Goal: Task Accomplishment & Management: Use online tool/utility

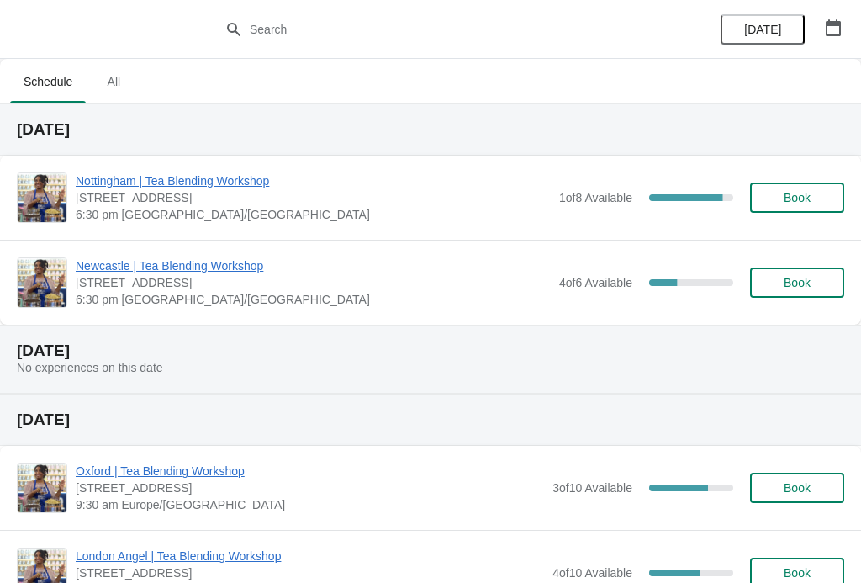
click at [229, 183] on span "Nottingham | Tea Blending Workshop" at bounding box center [313, 180] width 475 height 17
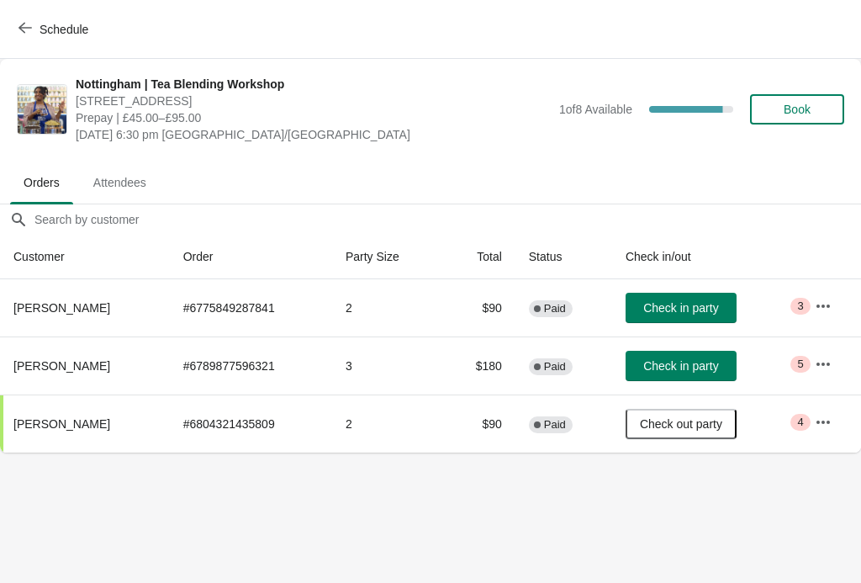
click at [821, 368] on icon "button" at bounding box center [823, 364] width 17 height 17
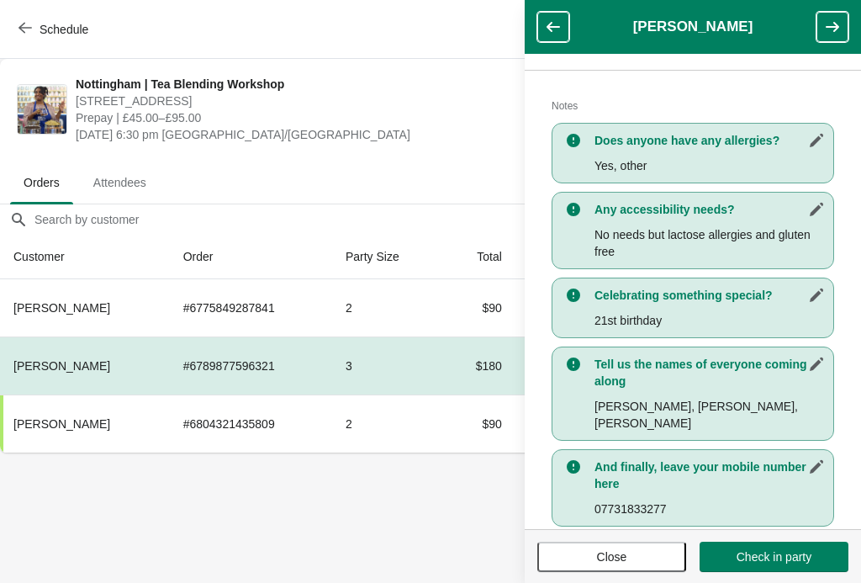
scroll to position [344, 0]
click at [616, 557] on span "Close" at bounding box center [612, 556] width 30 height 13
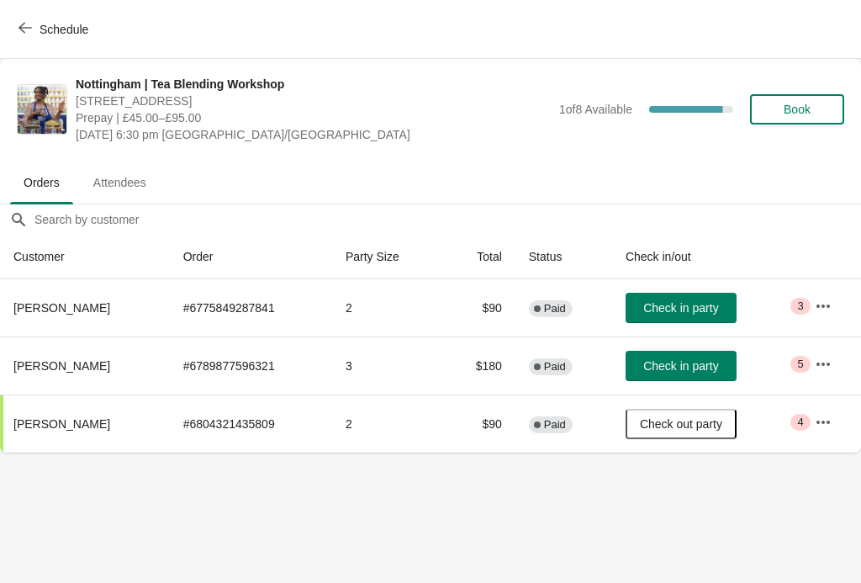
click at [833, 313] on button "button" at bounding box center [823, 306] width 30 height 30
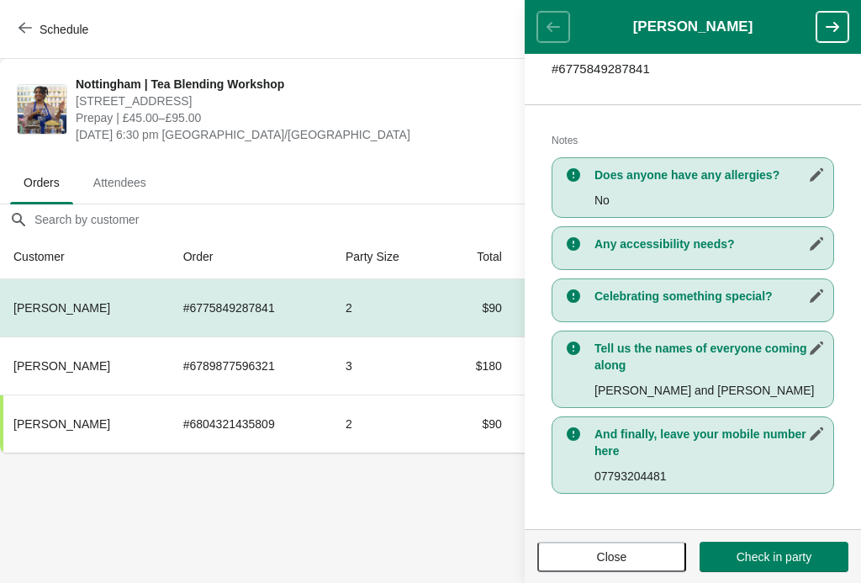
scroll to position [293, 0]
click at [829, 32] on icon "button" at bounding box center [832, 27] width 17 height 17
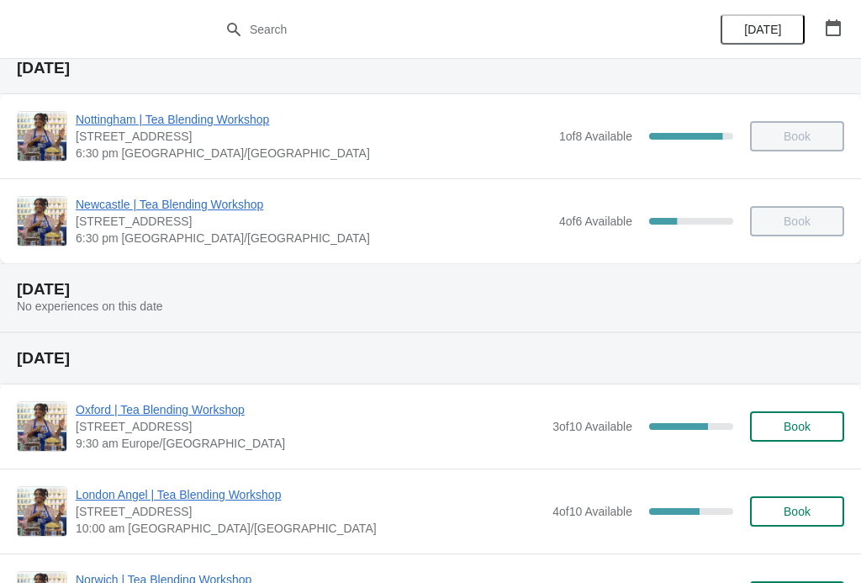
scroll to position [62, 0]
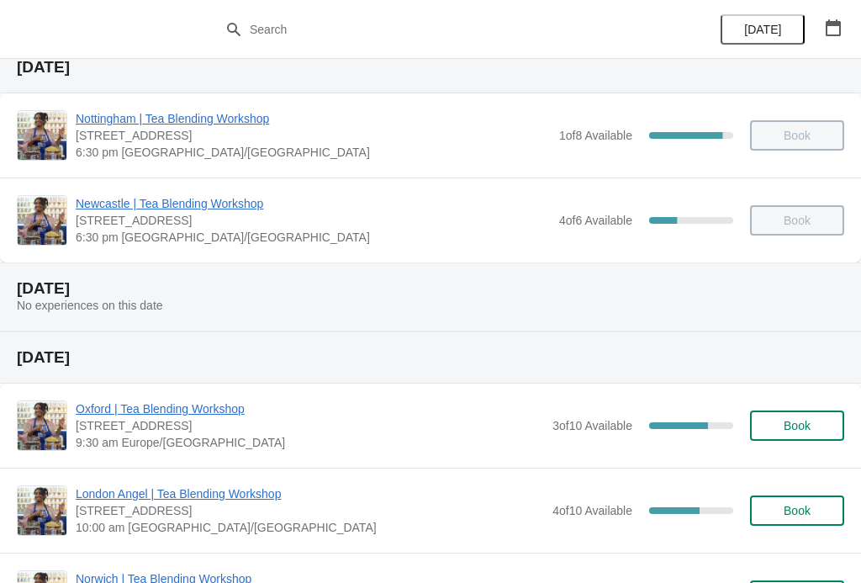
click at [331, 400] on span "Oxford | Tea Blending Workshop" at bounding box center [310, 408] width 468 height 17
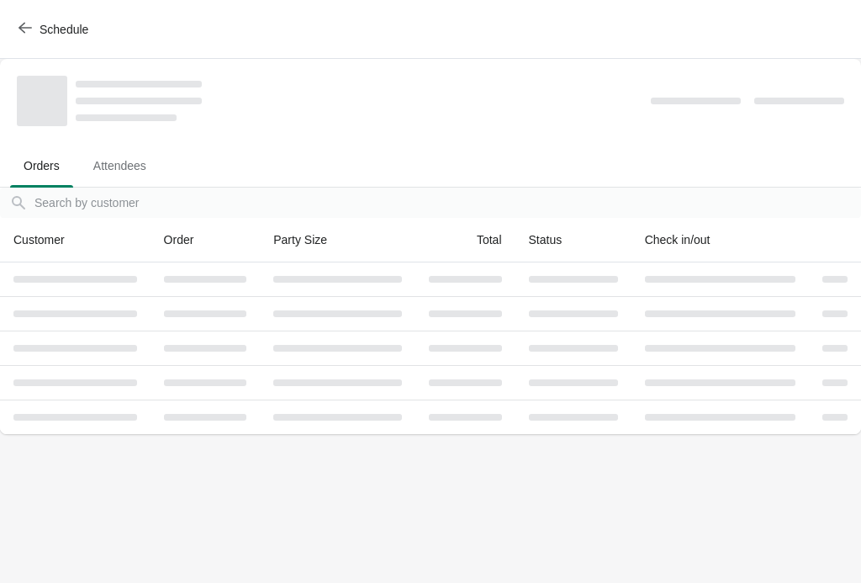
scroll to position [0, 0]
click at [26, 28] on icon "button" at bounding box center [25, 28] width 13 height 11
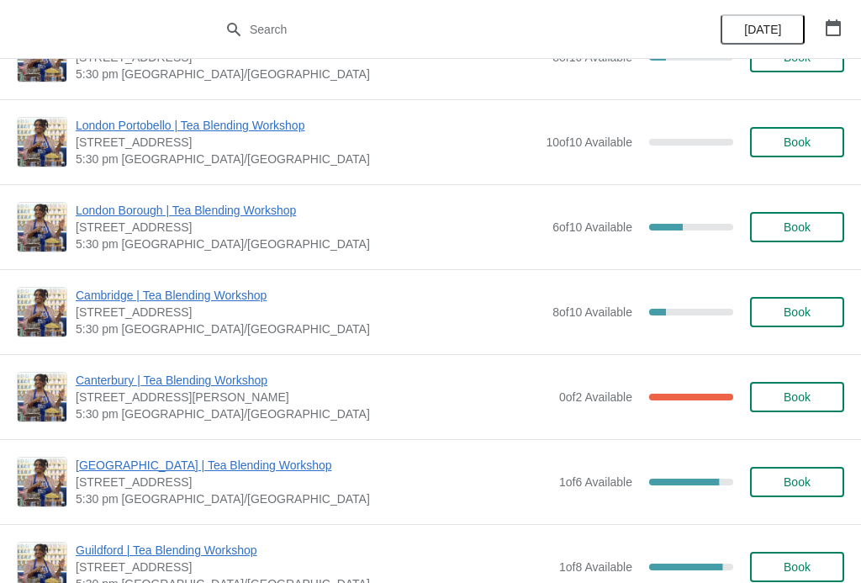
scroll to position [889, 0]
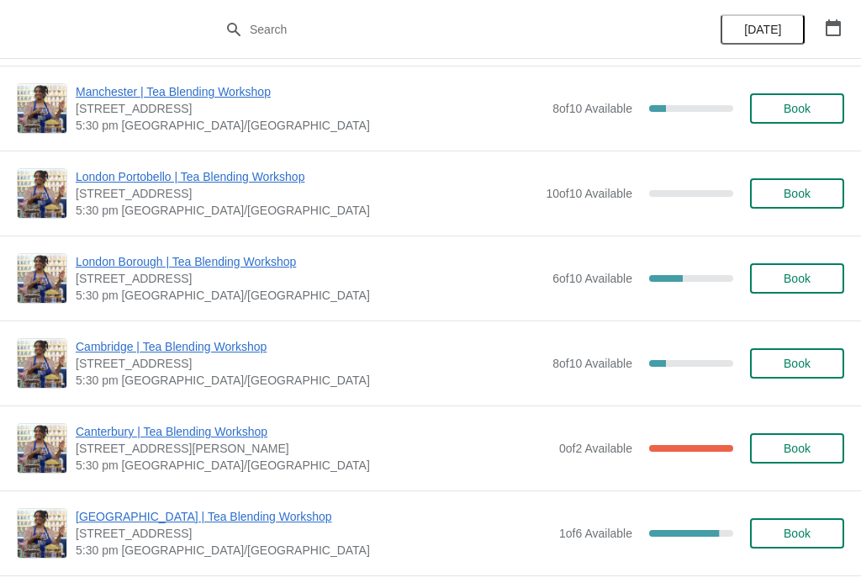
click at [831, 27] on icon "button" at bounding box center [833, 27] width 17 height 17
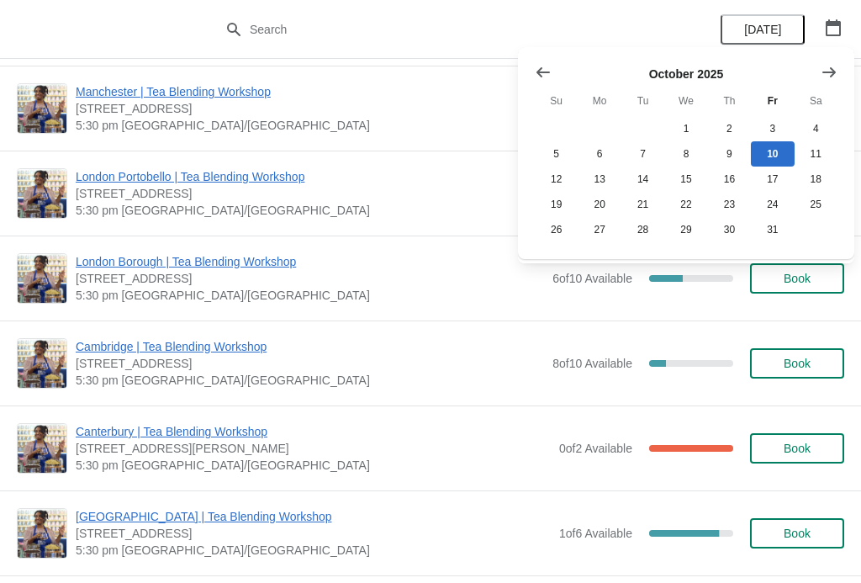
click at [833, 72] on icon "Show next month, November 2025" at bounding box center [828, 71] width 13 height 10
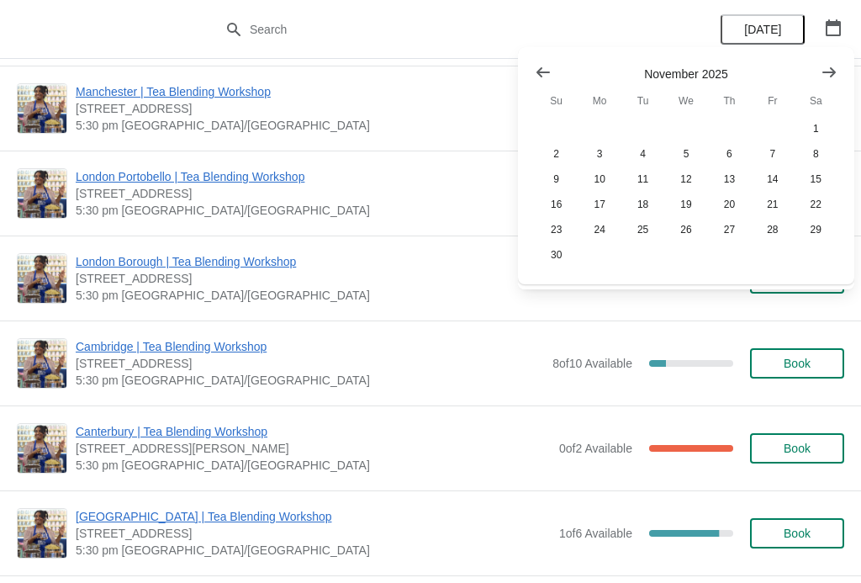
click at [560, 249] on button "30" at bounding box center [556, 254] width 43 height 25
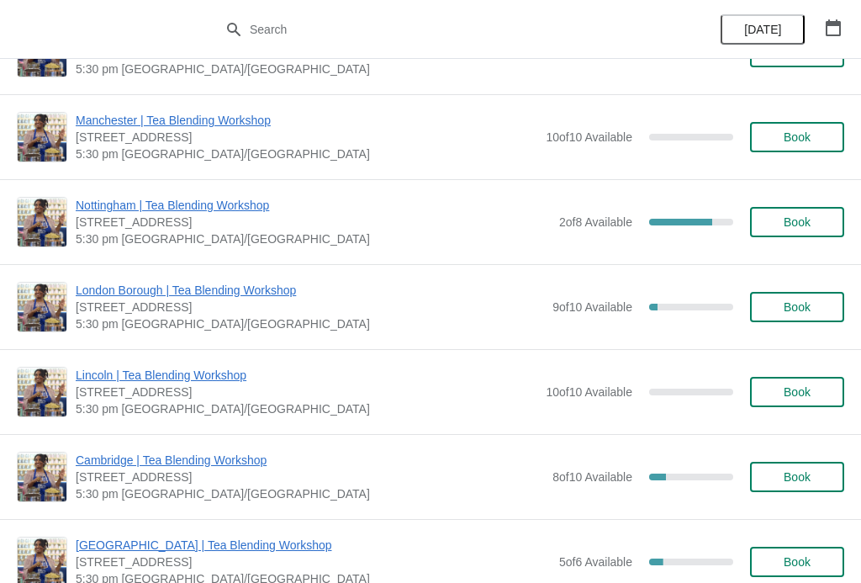
scroll to position [327, 0]
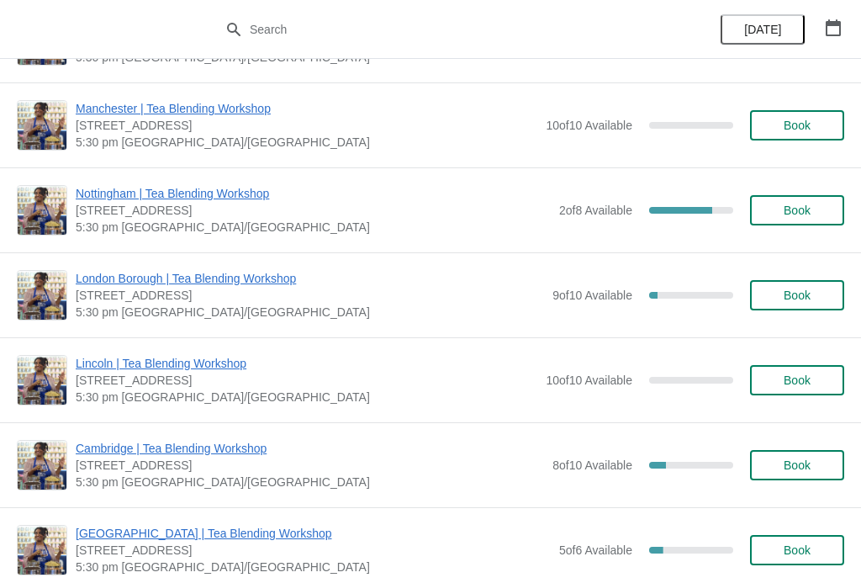
click at [224, 198] on span "Nottingham | Tea Blending Workshop" at bounding box center [313, 193] width 475 height 17
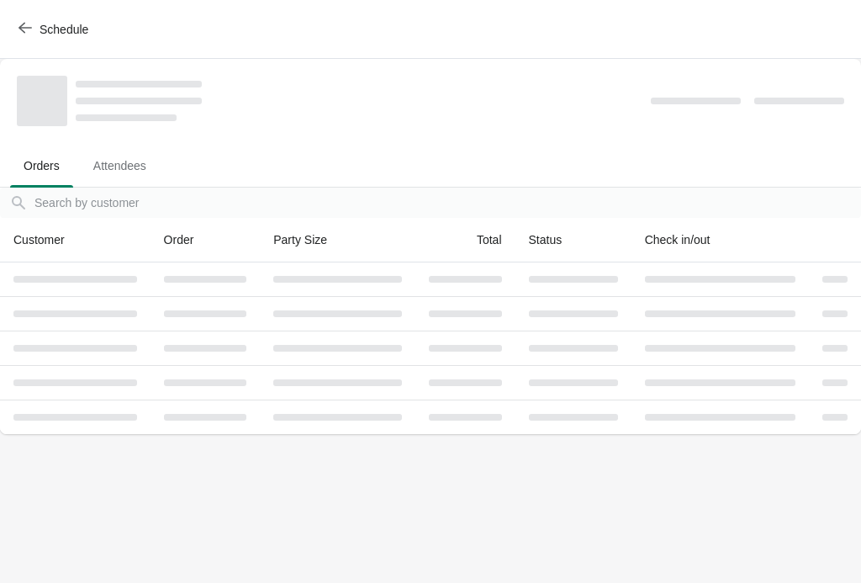
scroll to position [0, 0]
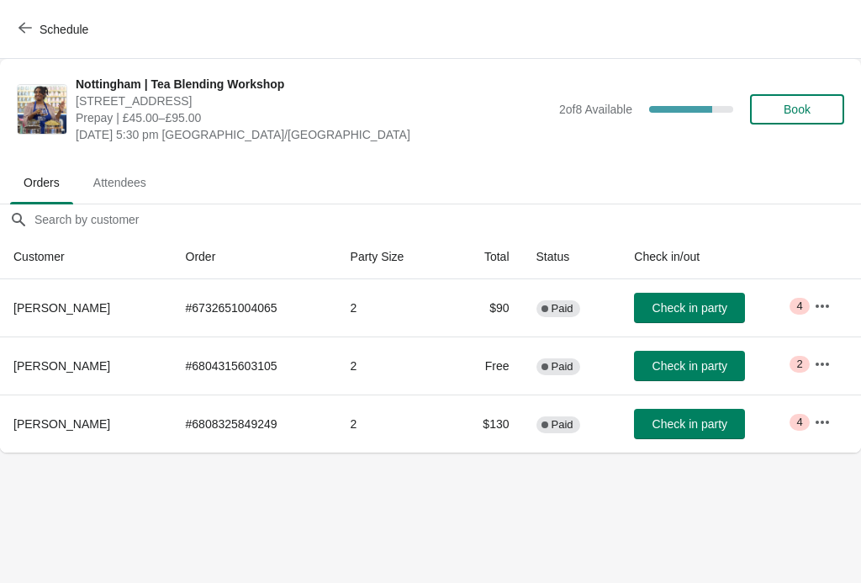
click at [825, 312] on icon "button" at bounding box center [822, 306] width 17 height 17
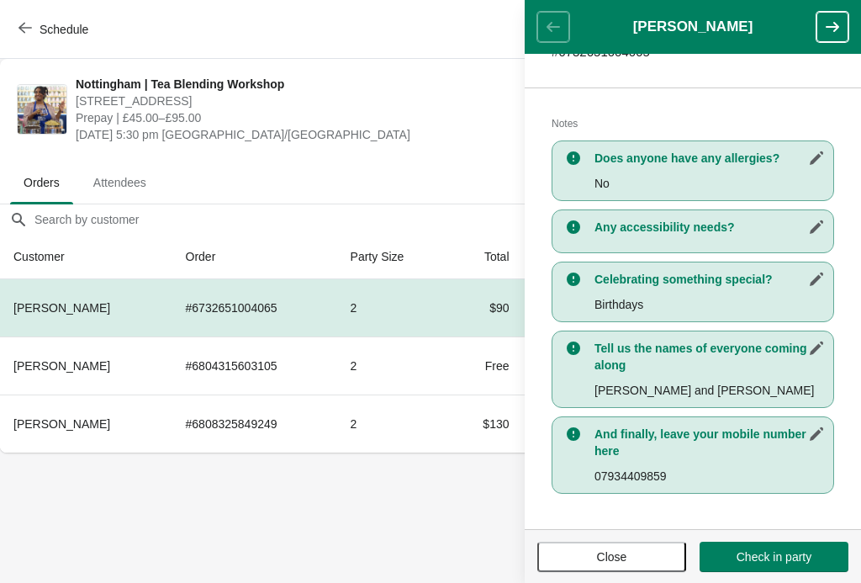
scroll to position [310, 0]
click at [835, 29] on icon "button" at bounding box center [832, 27] width 13 height 10
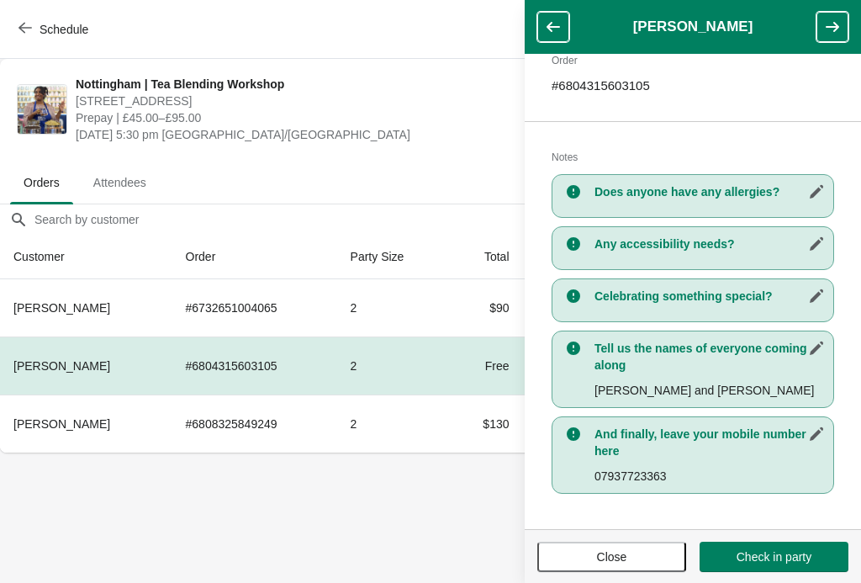
scroll to position [283, 0]
click at [834, 36] on button "button" at bounding box center [833, 27] width 32 height 30
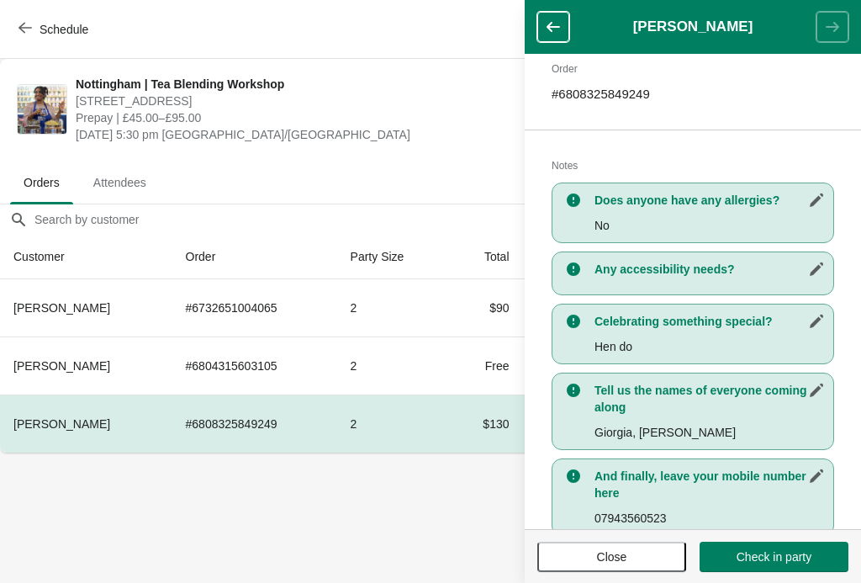
scroll to position [300, 0]
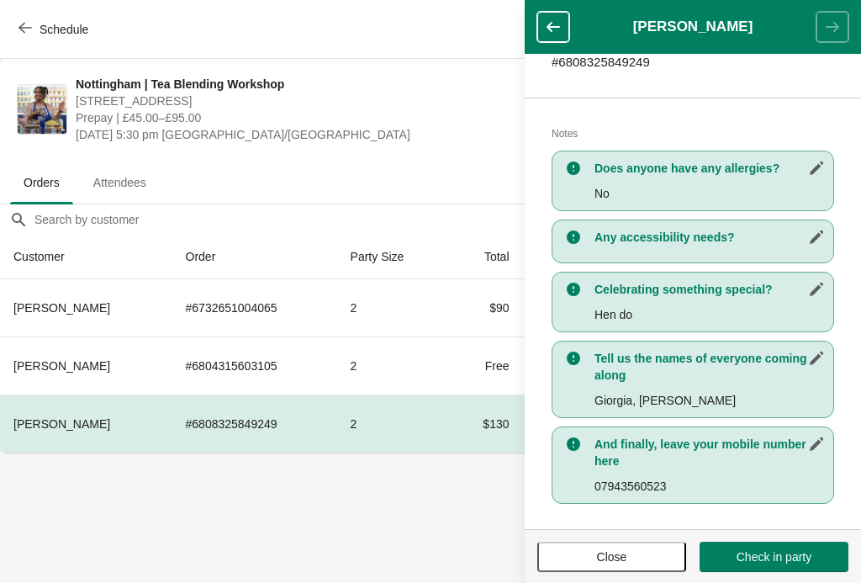
click at [577, 554] on span "Close" at bounding box center [612, 556] width 119 height 13
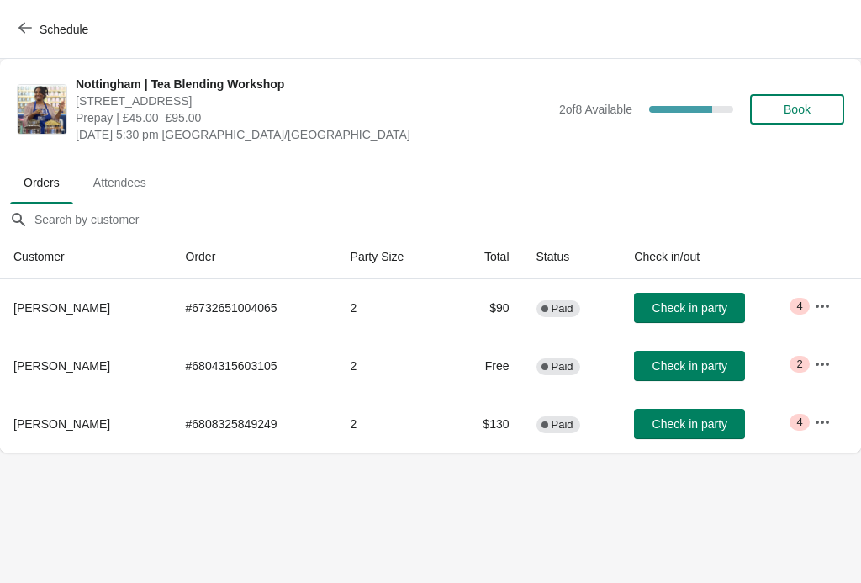
click at [13, 25] on button "Schedule" at bounding box center [54, 29] width 93 height 30
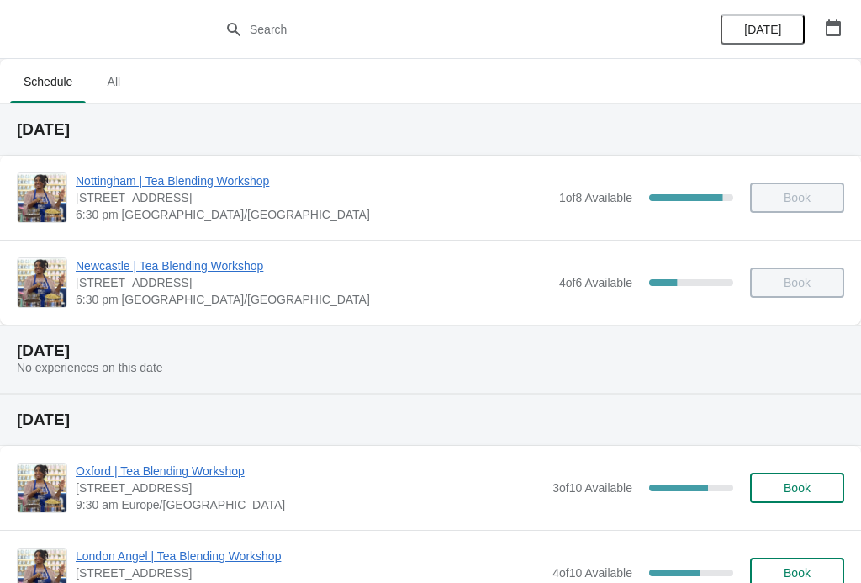
click at [847, 36] on button "button" at bounding box center [833, 28] width 30 height 30
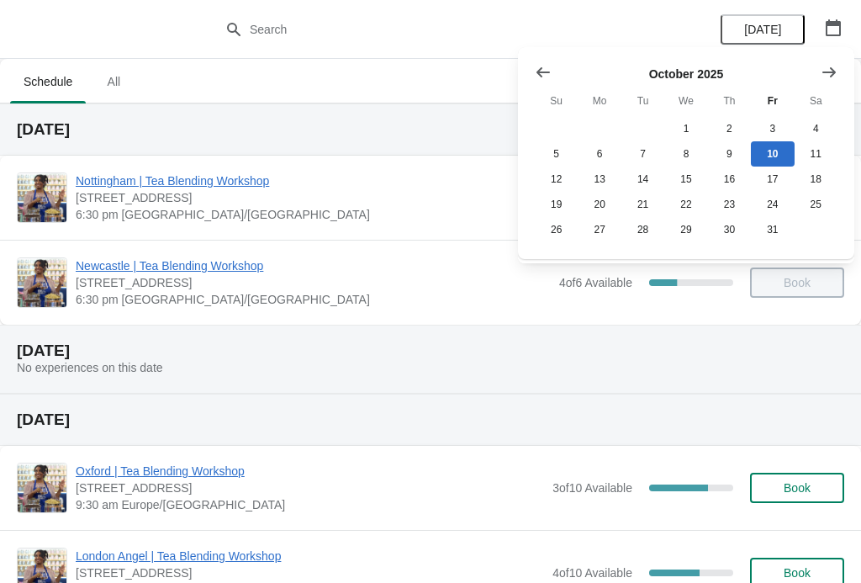
click at [838, 75] on button "Show next month, November 2025" at bounding box center [829, 72] width 30 height 30
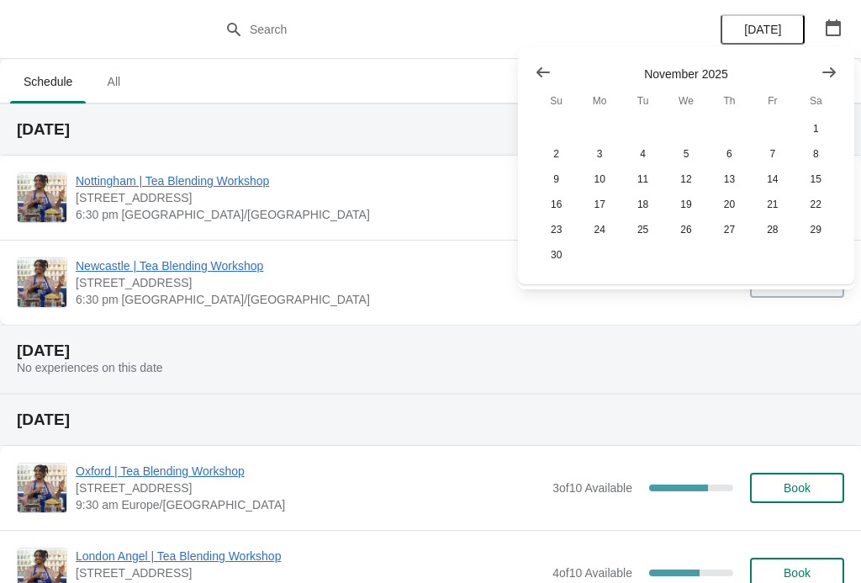
click at [565, 260] on button "30" at bounding box center [556, 254] width 43 height 25
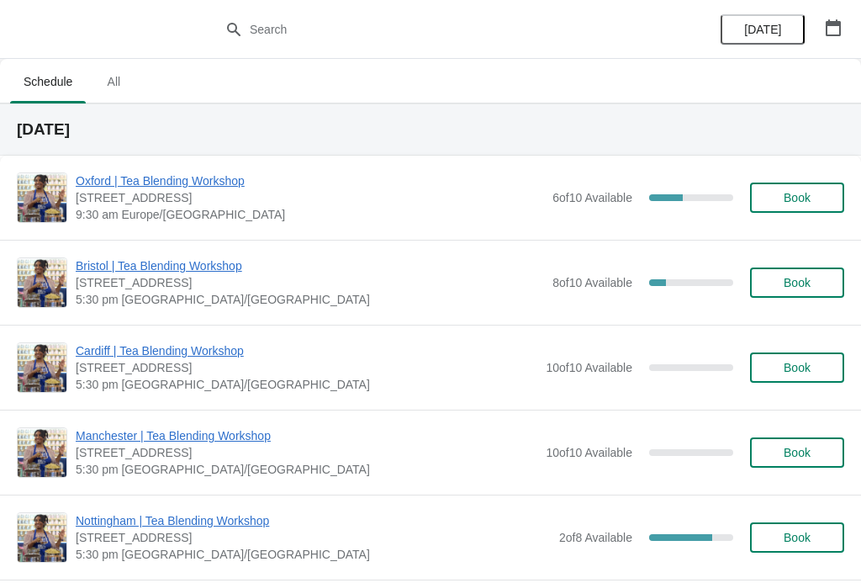
scroll to position [0, 0]
click at [833, 26] on icon "button" at bounding box center [833, 27] width 17 height 17
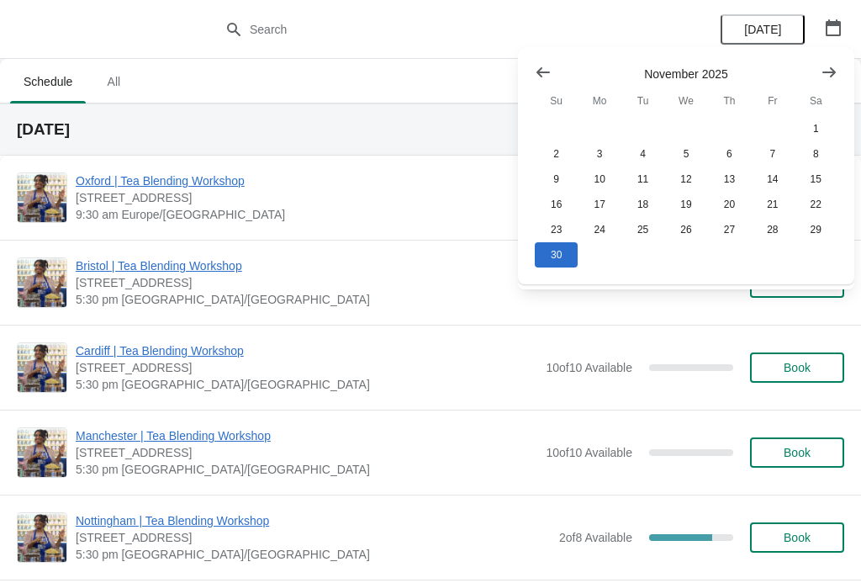
click at [716, 180] on button "13" at bounding box center [729, 179] width 43 height 25
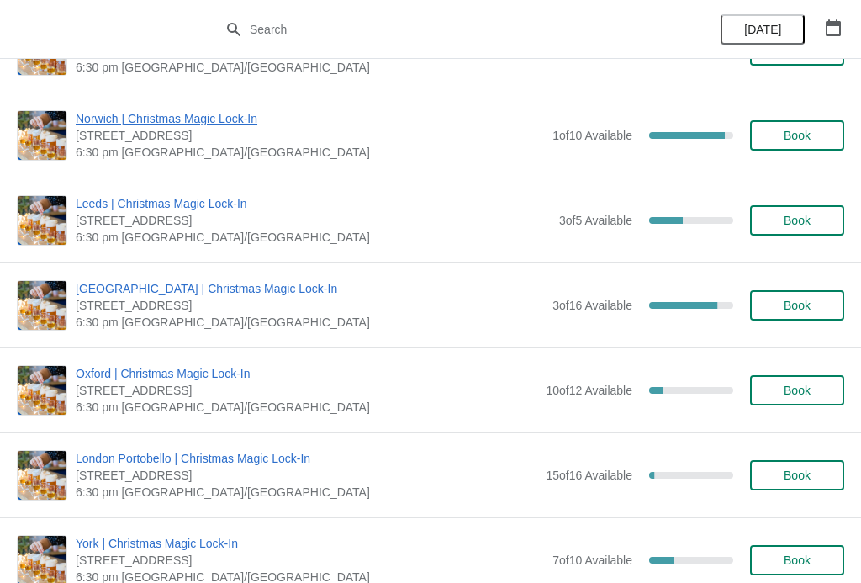
scroll to position [1000, 0]
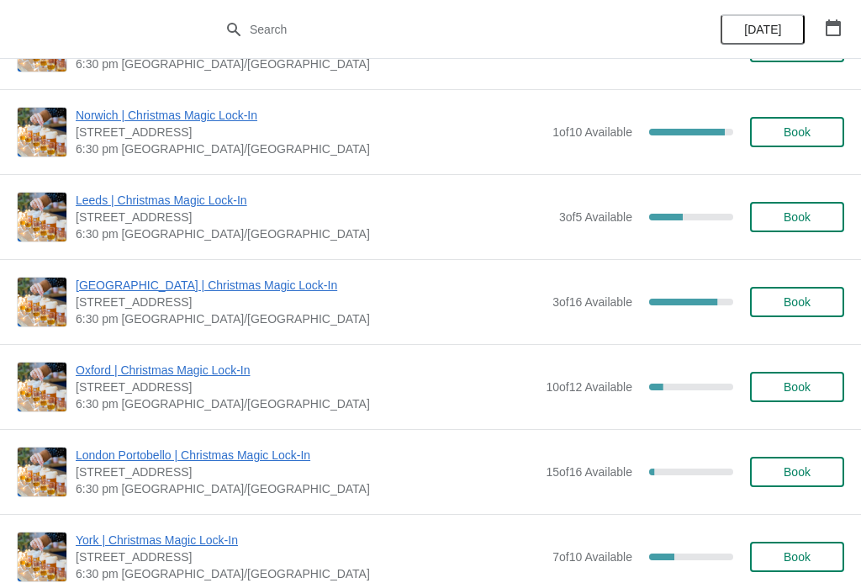
click at [242, 278] on span "[GEOGRAPHIC_DATA] | Christmas Magic Lock-In" at bounding box center [310, 285] width 468 height 17
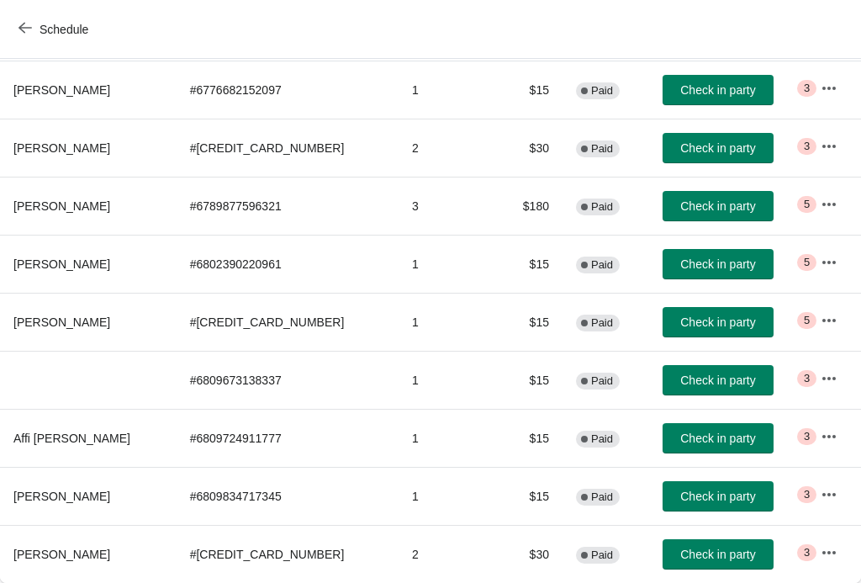
scroll to position [218, 0]
click at [827, 203] on icon "button" at bounding box center [829, 204] width 17 height 17
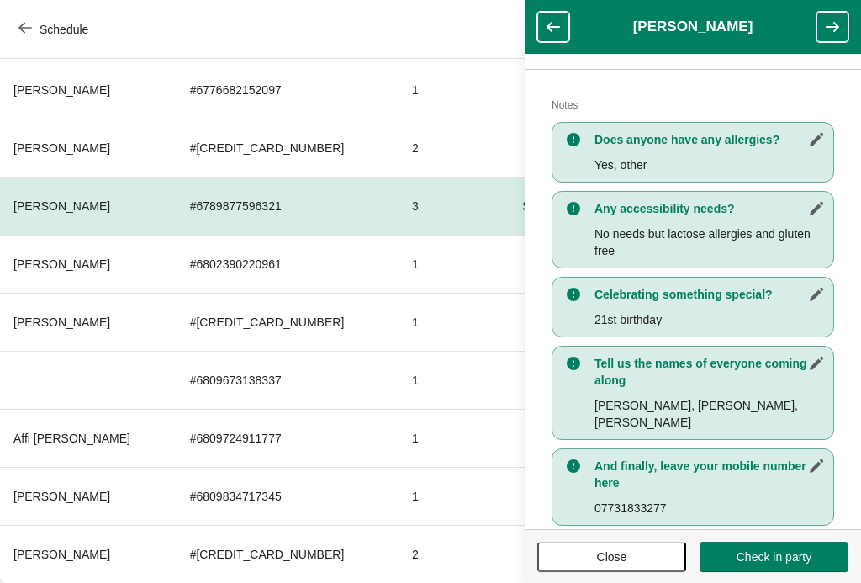
scroll to position [344, 0]
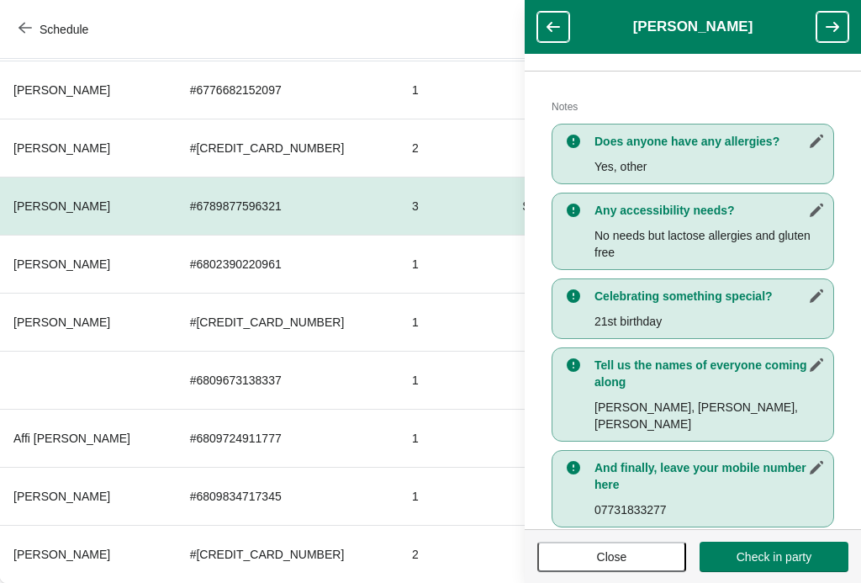
click at [600, 567] on button "Close" at bounding box center [611, 557] width 149 height 30
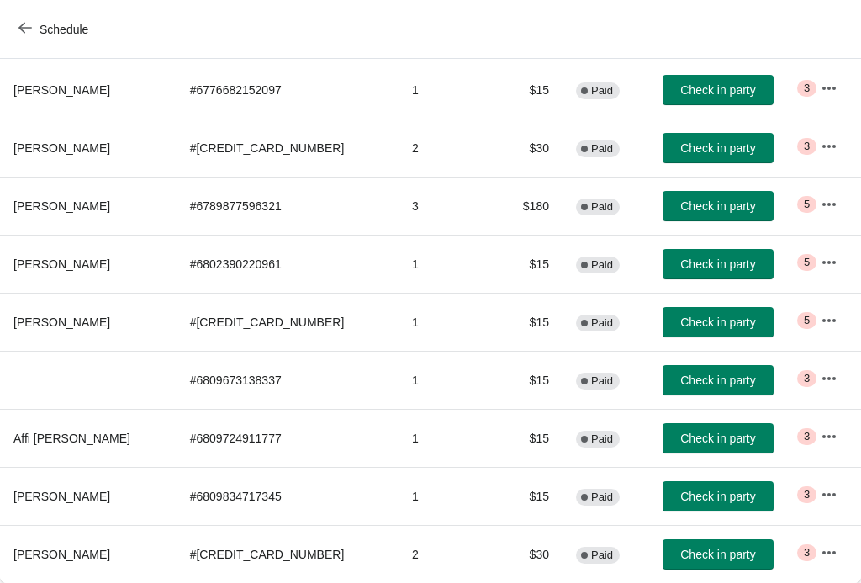
click at [838, 380] on button "button" at bounding box center [829, 378] width 30 height 30
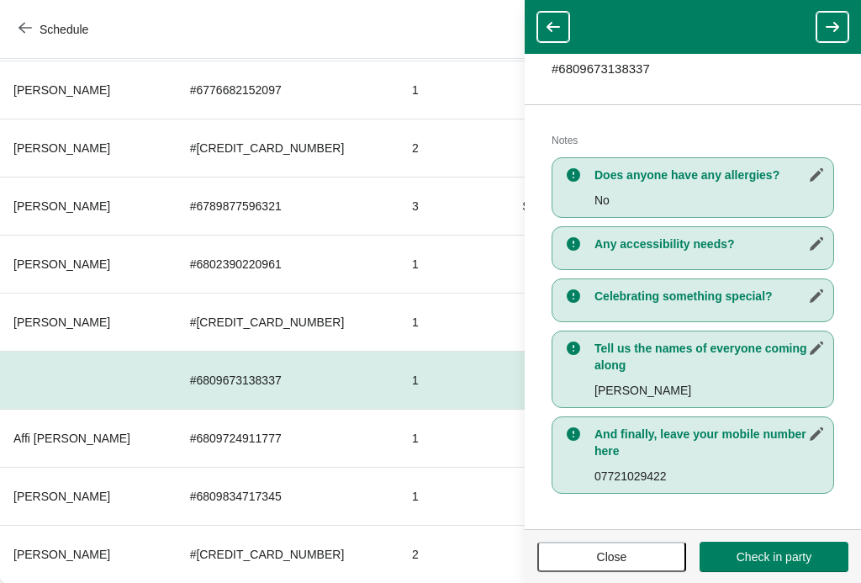
scroll to position [268, 0]
click at [627, 553] on span "Close" at bounding box center [612, 556] width 30 height 13
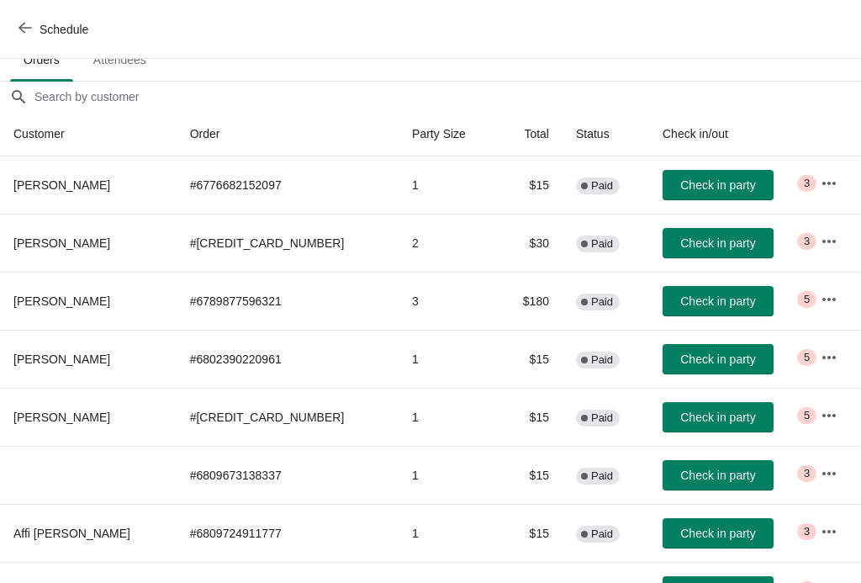
scroll to position [124, 0]
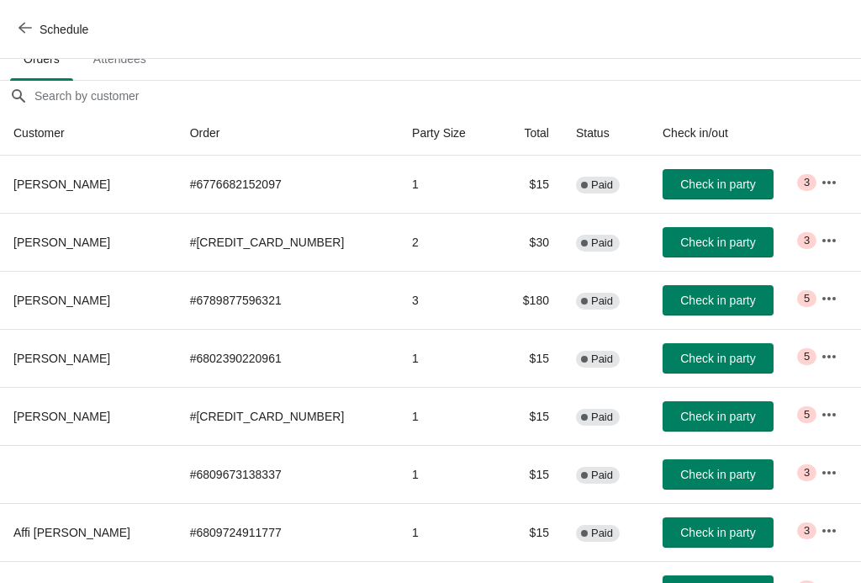
click at [828, 183] on icon "button" at bounding box center [828, 181] width 13 height 3
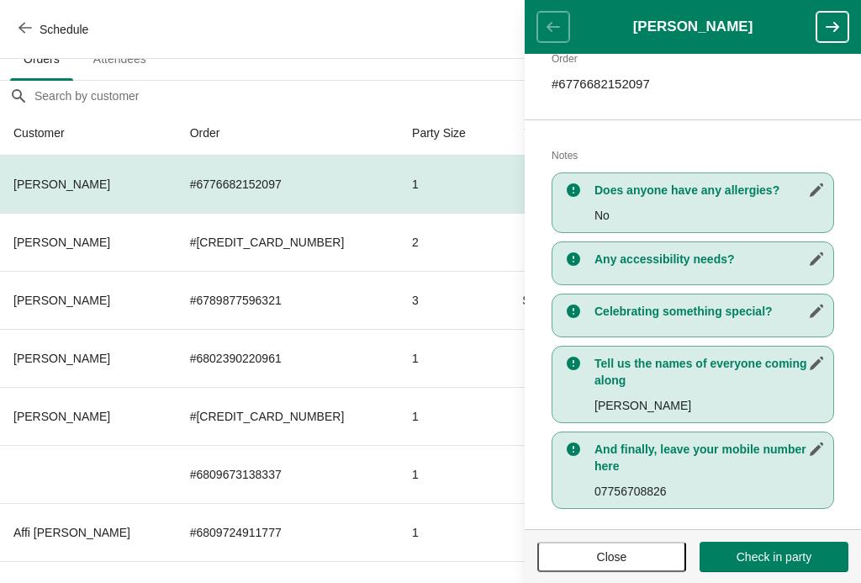
scroll to position [293, 0]
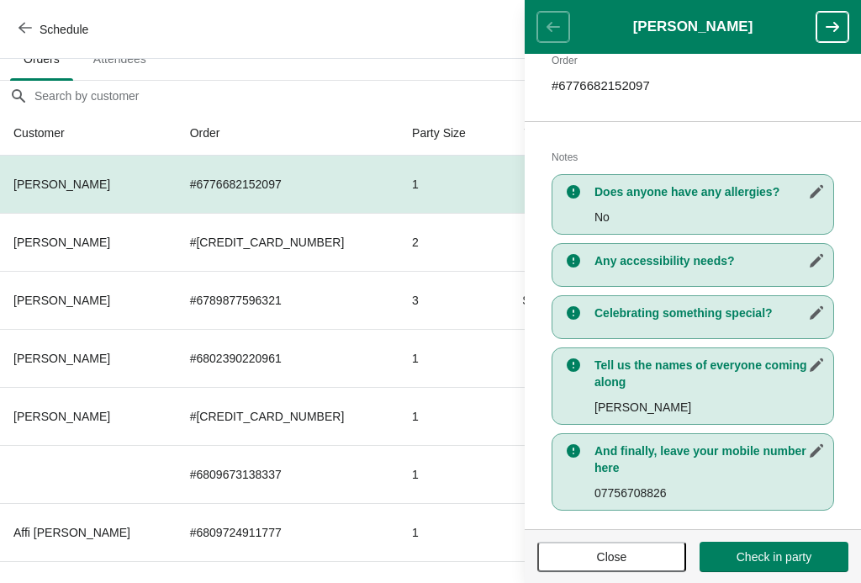
click at [834, 30] on icon "button" at bounding box center [832, 27] width 13 height 10
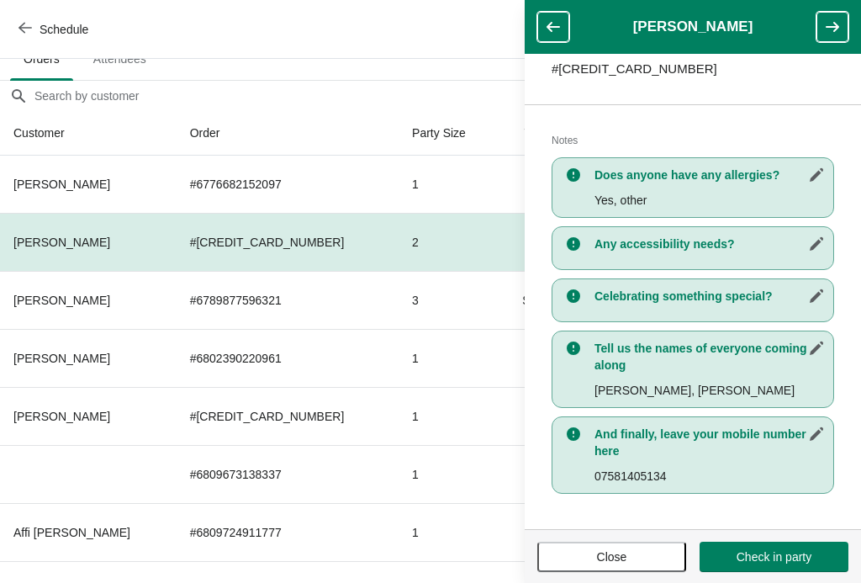
scroll to position [294, 0]
click at [835, 34] on icon "button" at bounding box center [832, 27] width 17 height 17
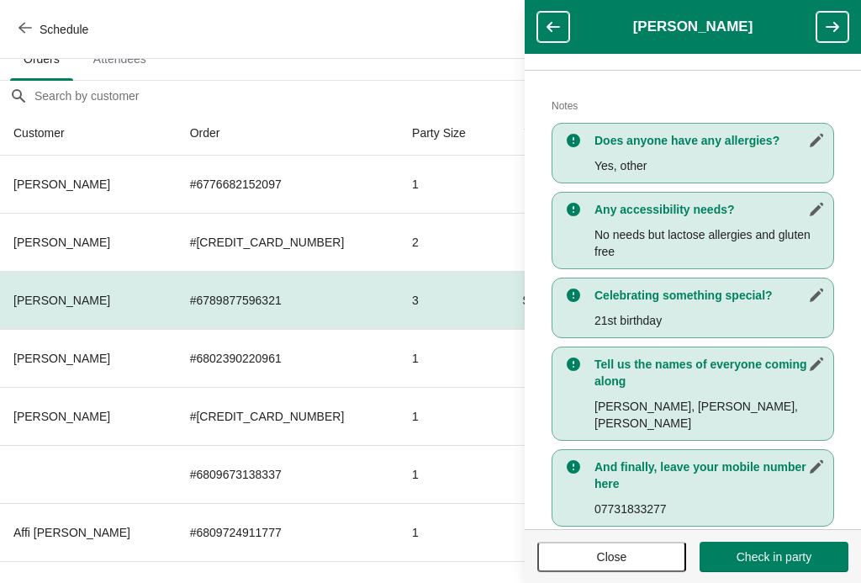
scroll to position [344, 0]
click at [839, 30] on icon "button" at bounding box center [832, 27] width 17 height 17
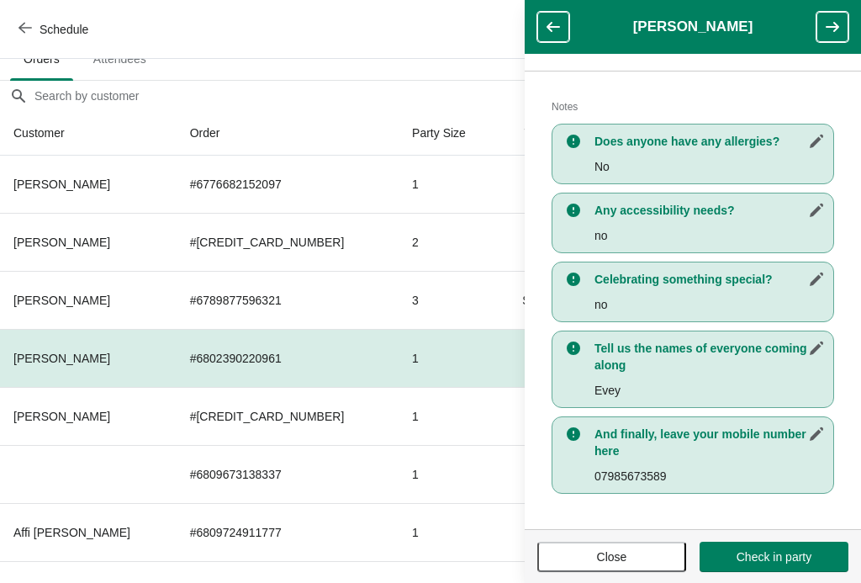
scroll to position [330, 0]
click at [838, 24] on icon "button" at bounding box center [832, 27] width 17 height 17
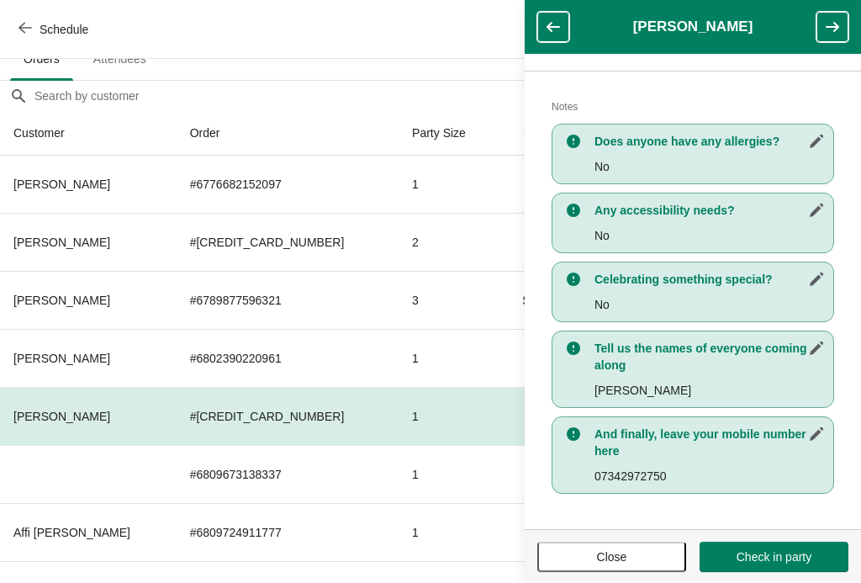
scroll to position [333, 0]
click at [847, 37] on button "button" at bounding box center [833, 27] width 32 height 30
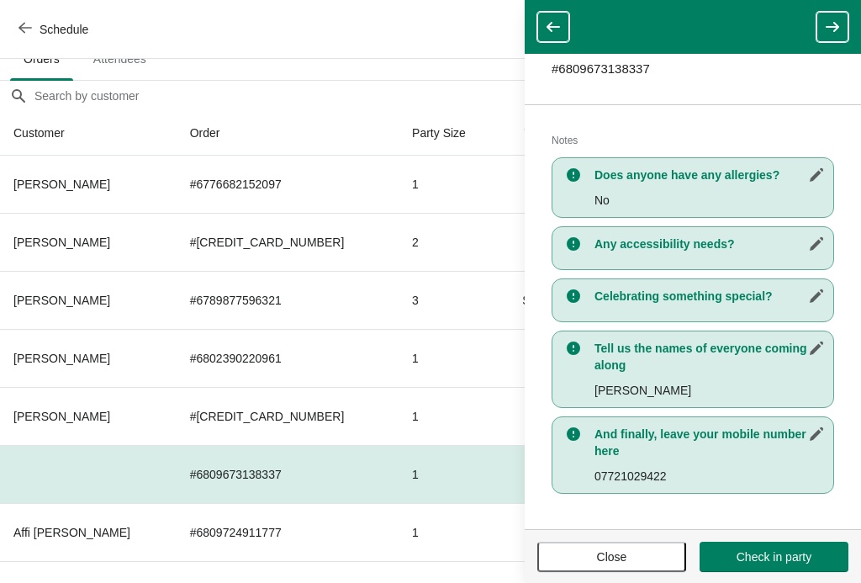
scroll to position [268, 0]
click at [836, 22] on icon "button" at bounding box center [832, 27] width 17 height 17
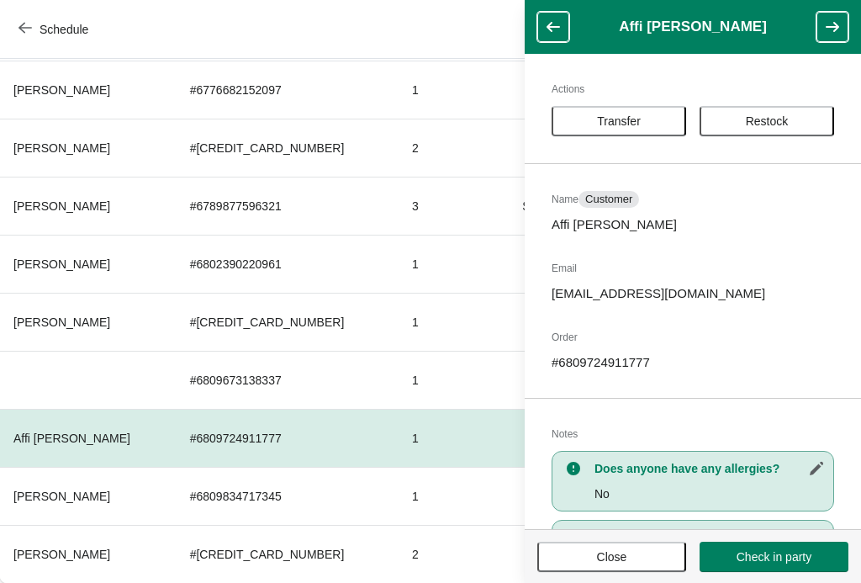
scroll to position [218, 0]
click at [835, 24] on icon "button" at bounding box center [832, 27] width 13 height 10
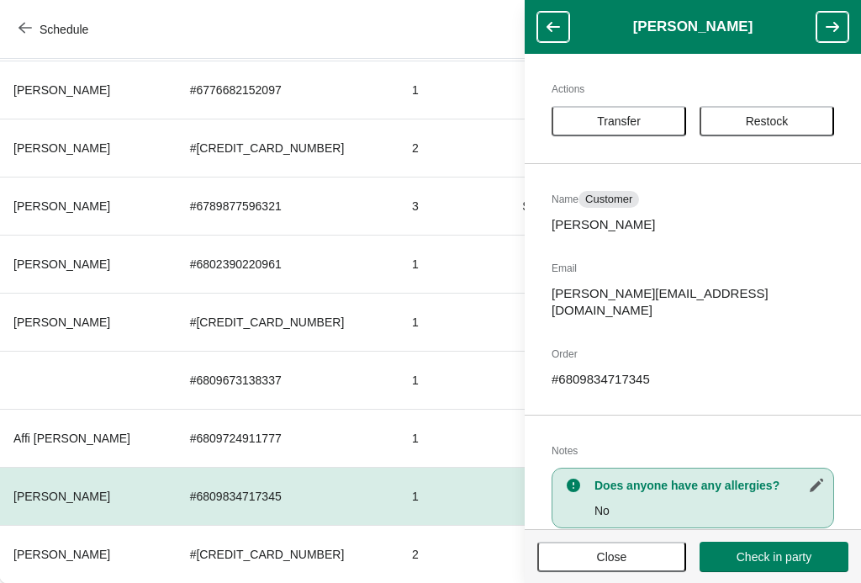
click at [614, 570] on button "Close" at bounding box center [611, 557] width 149 height 30
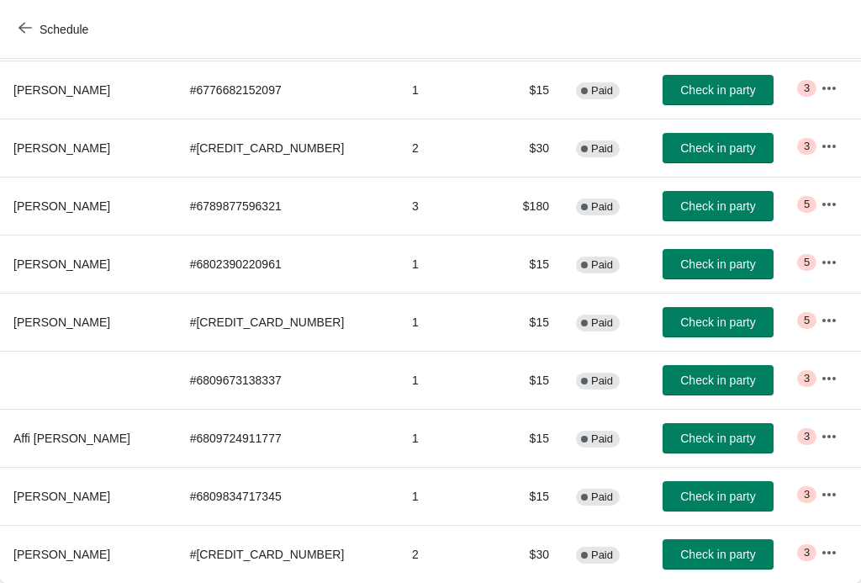
click at [34, 24] on span "Schedule" at bounding box center [55, 29] width 66 height 16
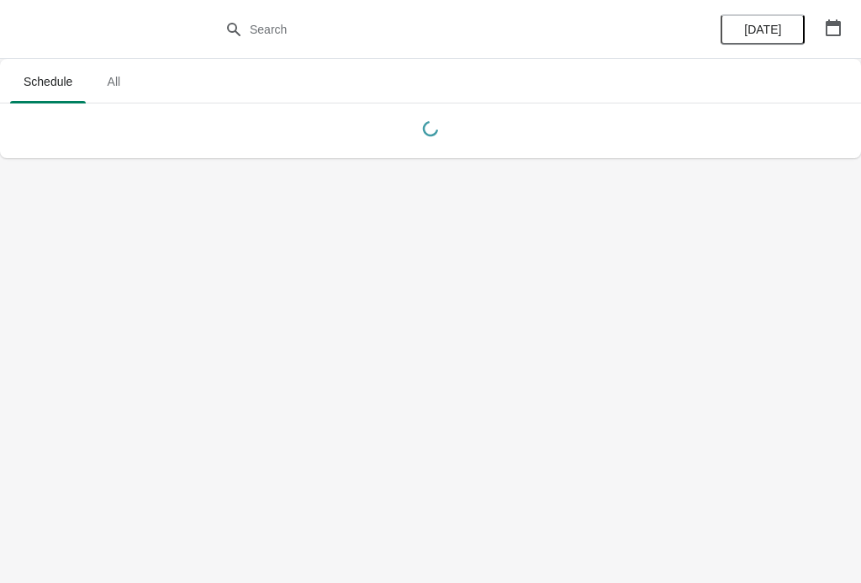
scroll to position [0, 0]
